Goal: Navigation & Orientation: Find specific page/section

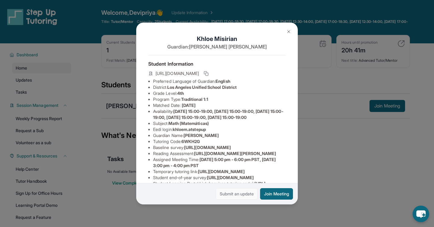
scroll to position [102, 0]
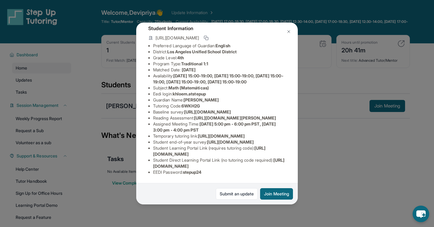
click at [342, 164] on div "Khloe Misirian Guardian: Nellie Zargaryan Student Information https://student-p…" at bounding box center [217, 113] width 434 height 227
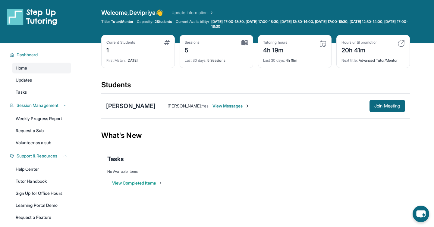
click at [316, 147] on div "What's New" at bounding box center [255, 135] width 309 height 27
click at [28, 80] on span "Updates" at bounding box center [24, 80] width 17 height 6
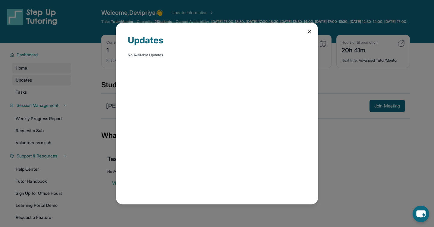
click at [28, 80] on div "Updates No Available Updates" at bounding box center [217, 113] width 434 height 227
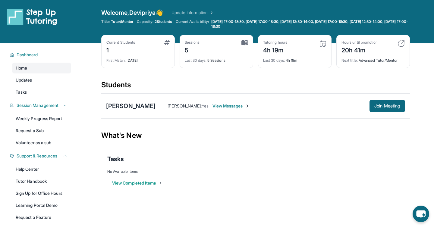
click at [27, 70] on span "Home" at bounding box center [21, 68] width 11 height 6
click at [24, 69] on span "Home" at bounding box center [21, 68] width 11 height 6
click at [23, 93] on span "Tasks" at bounding box center [21, 92] width 11 height 6
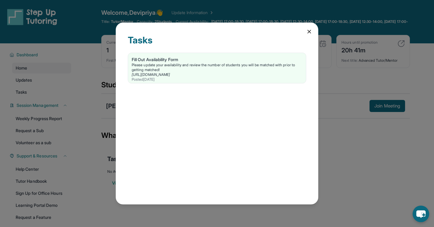
click at [310, 31] on icon at bounding box center [309, 31] width 3 height 3
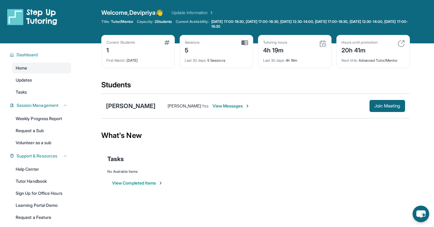
click at [330, 31] on div "Welcome, Devipriya 👋 Update Information Title: Tutor/Mentor Capacity: 2 Student…" at bounding box center [255, 21] width 309 height 27
click at [402, 44] on img at bounding box center [401, 43] width 7 height 7
click at [387, 59] on div "Next title : Advanced Tutor/Mentor" at bounding box center [373, 59] width 63 height 8
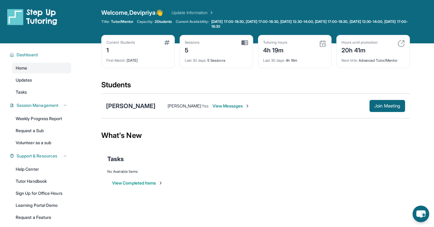
click at [401, 142] on div "What's New" at bounding box center [255, 135] width 309 height 27
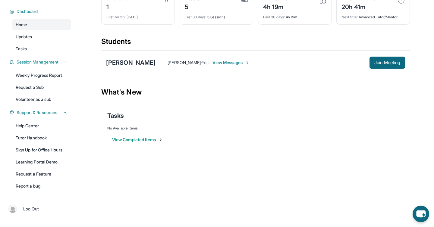
click at [147, 140] on button "View Completed Items" at bounding box center [137, 140] width 51 height 6
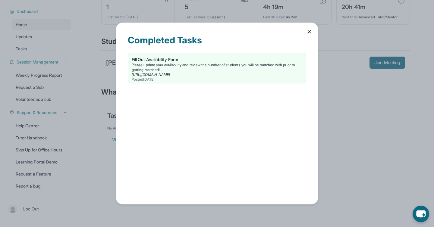
click at [311, 31] on icon at bounding box center [309, 32] width 6 height 6
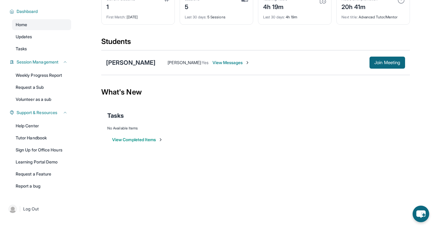
click at [143, 141] on button "View Completed Items" at bounding box center [137, 140] width 51 height 6
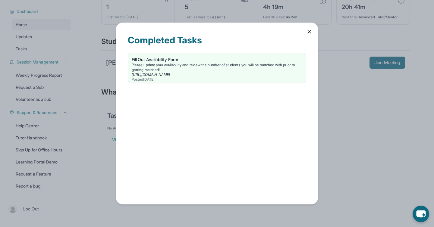
click at [309, 32] on icon at bounding box center [309, 32] width 6 height 6
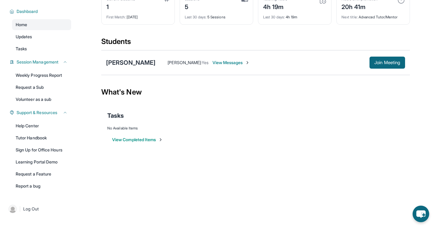
scroll to position [0, 0]
